Goal: Information Seeking & Learning: Learn about a topic

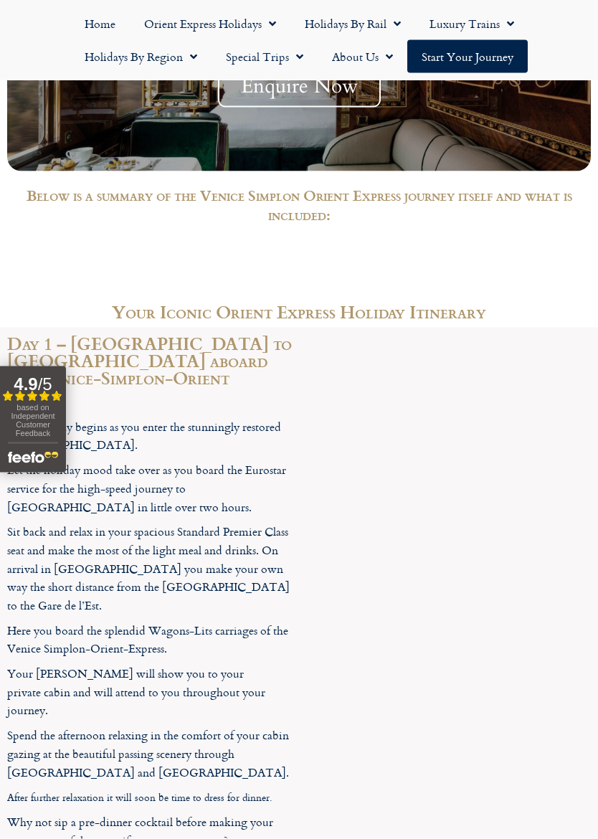
scroll to position [2210, 0]
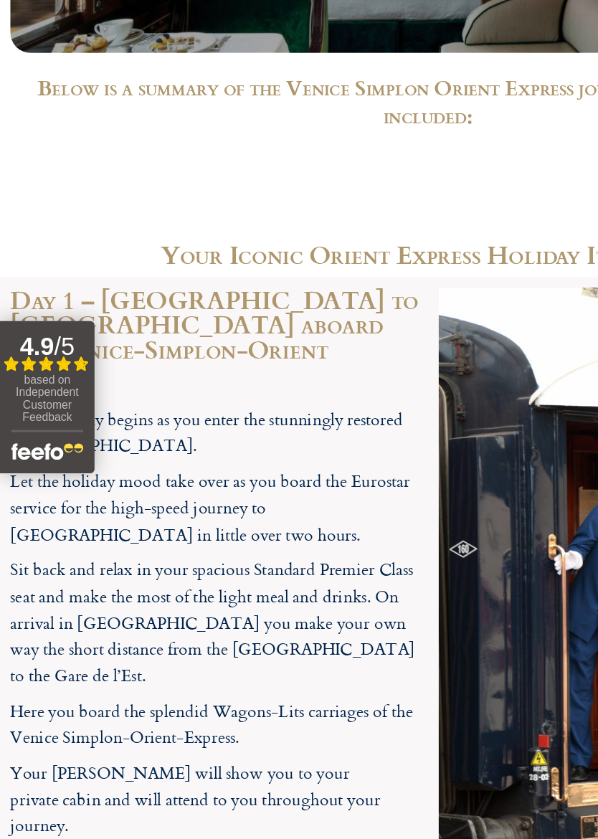
click at [277, 426] on div "Your holiday begins as you enter the stunningly restored London St. Pancras Int…" at bounding box center [149, 707] width 285 height 562
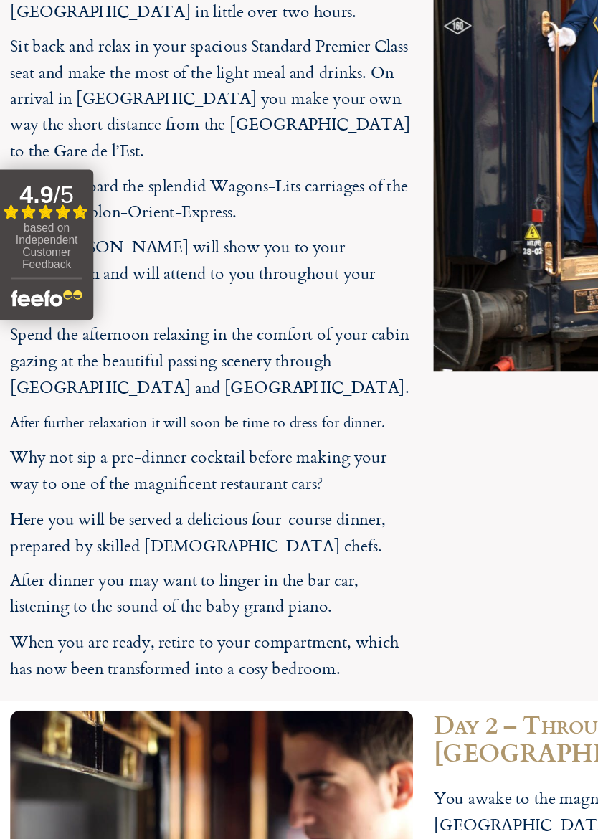
scroll to position [2519, 0]
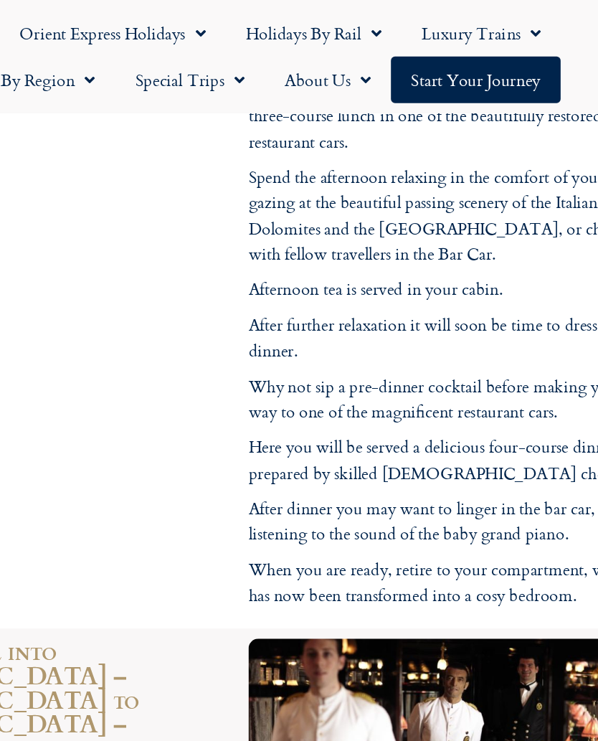
scroll to position [4376, 0]
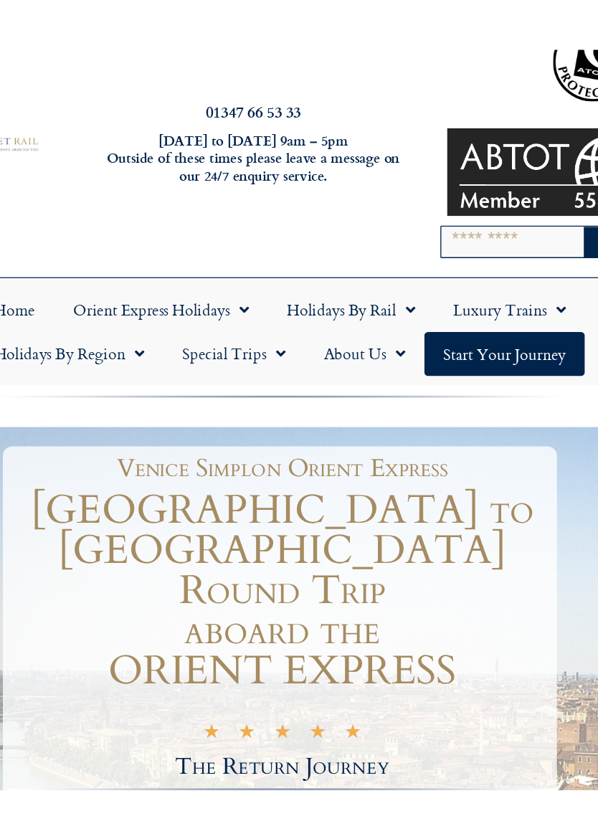
scroll to position [0, 0]
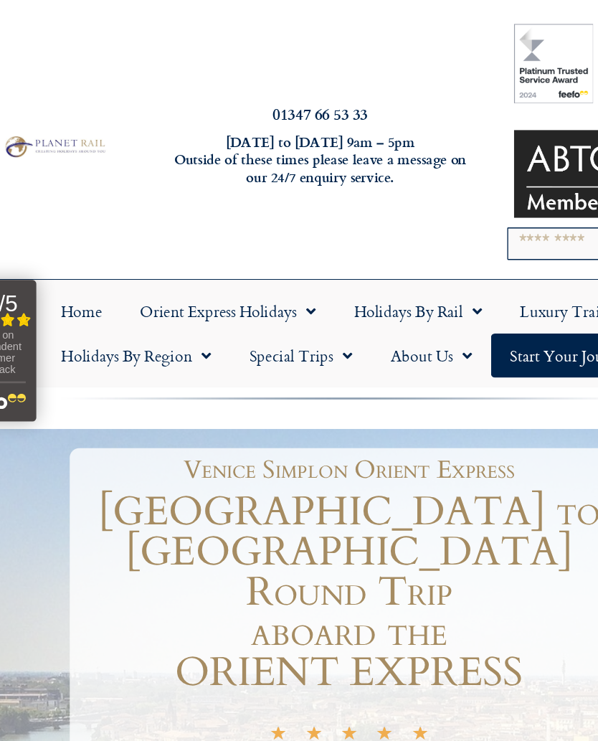
click at [143, 234] on link "Orient Express Holidays" at bounding box center [210, 233] width 161 height 33
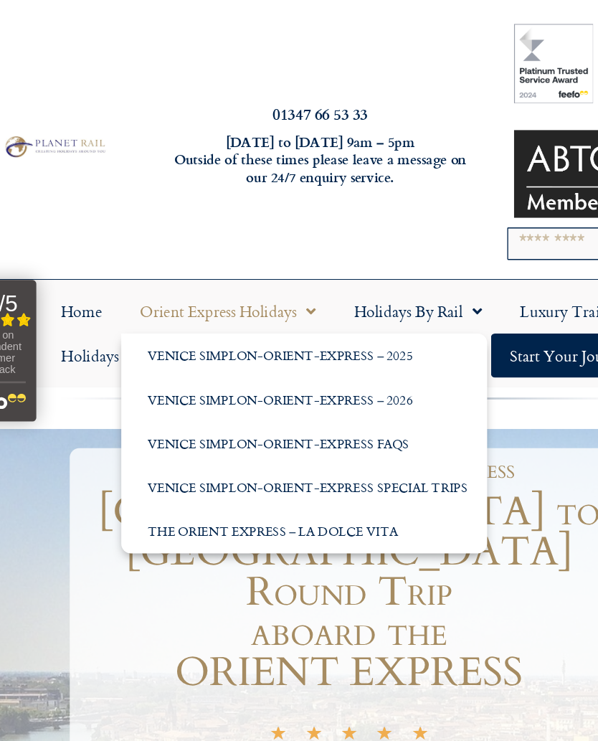
click at [288, 404] on link "The Orient Express – La Dolce Vita" at bounding box center [267, 398] width 275 height 33
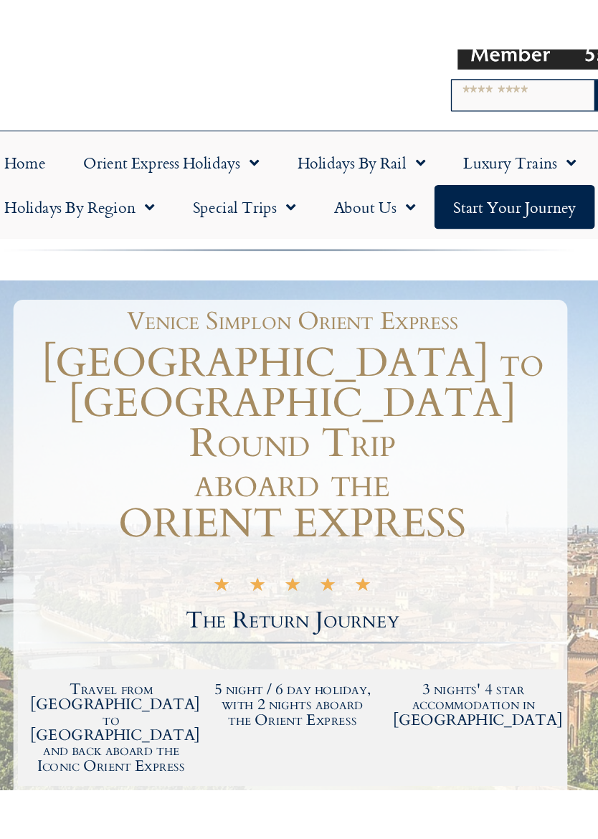
scroll to position [143, 0]
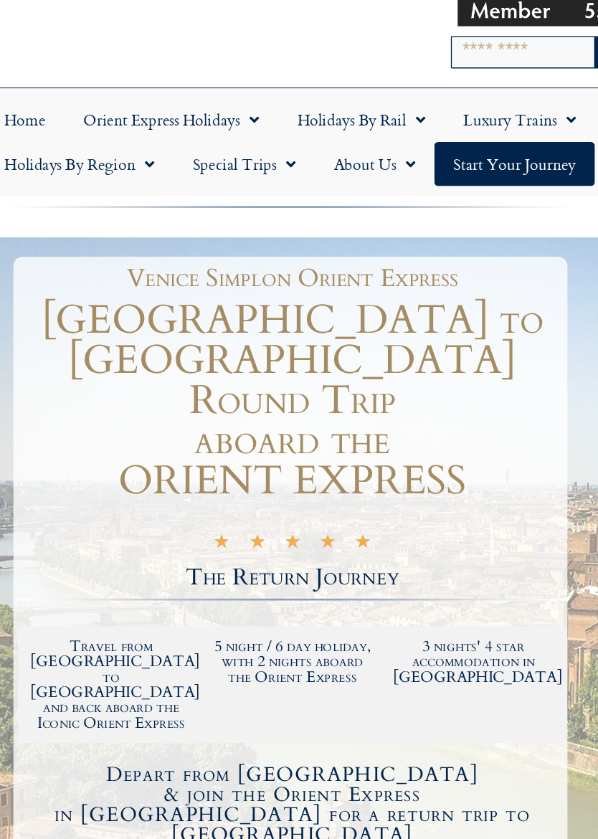
click at [141, 90] on link "Orient Express Holidays" at bounding box center [210, 90] width 161 height 33
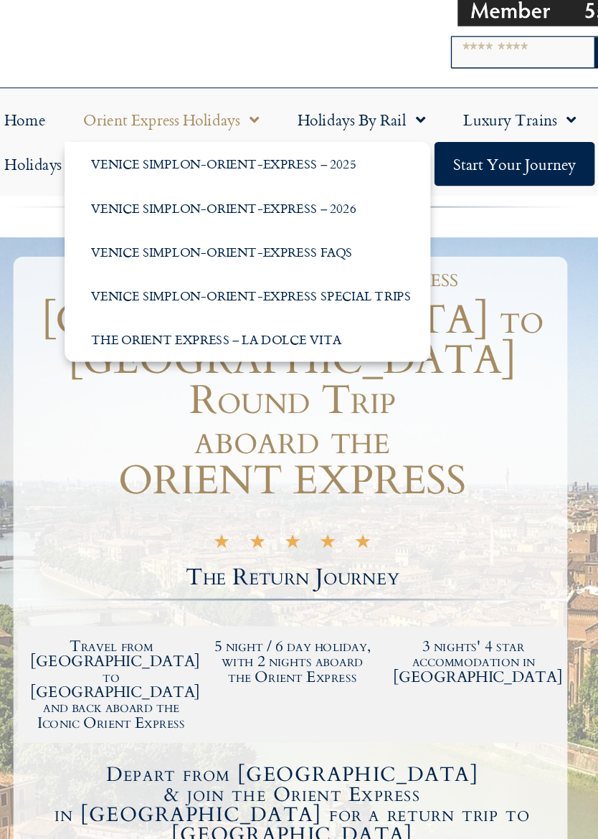
click at [225, 161] on link "Venice Simplon-Orient-Express – 2026" at bounding box center [267, 156] width 275 height 33
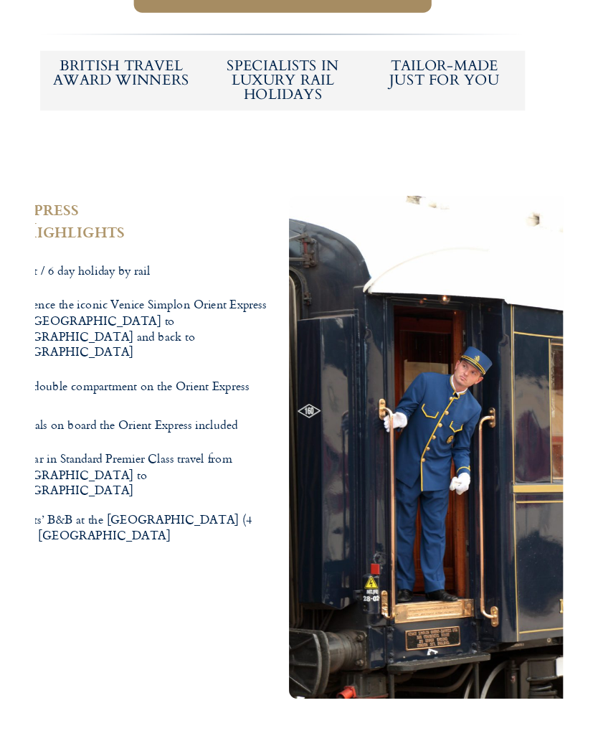
scroll to position [798, 0]
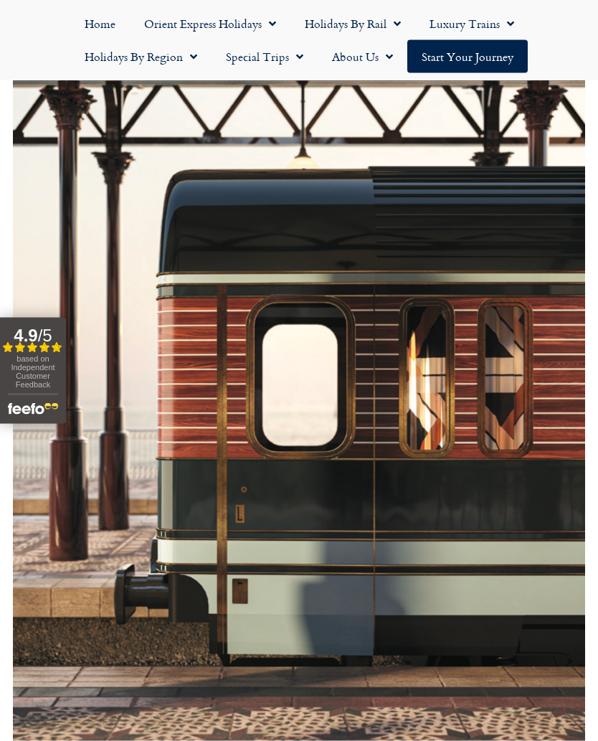
scroll to position [340, 0]
